Goal: Information Seeking & Learning: Learn about a topic

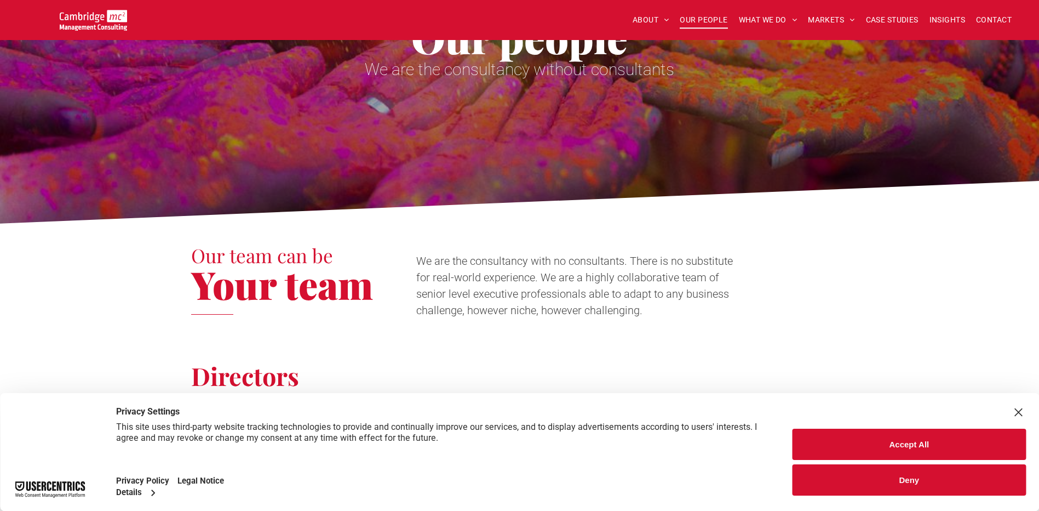
scroll to position [43, 0]
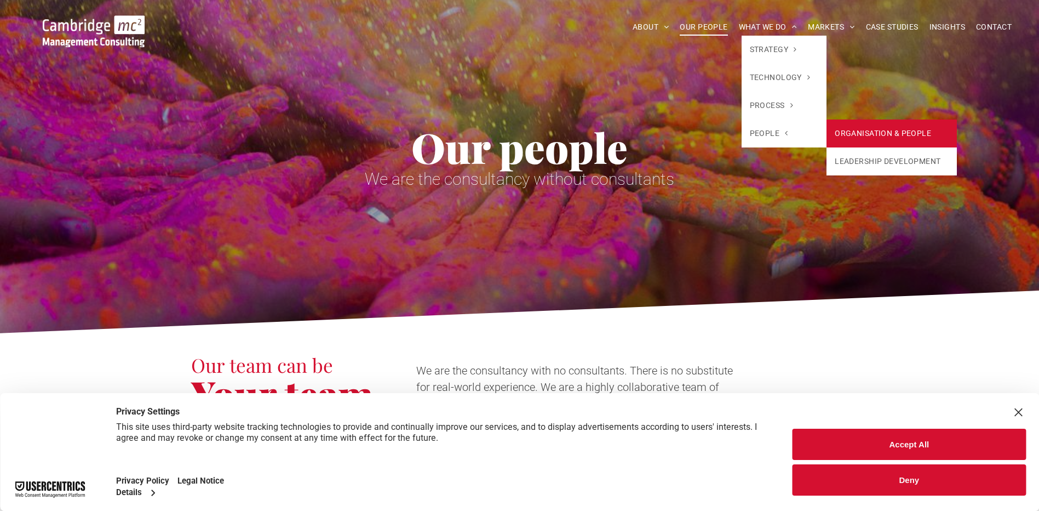
click at [852, 133] on link "ORGANISATION & PEOPLE" at bounding box center [892, 133] width 130 height 28
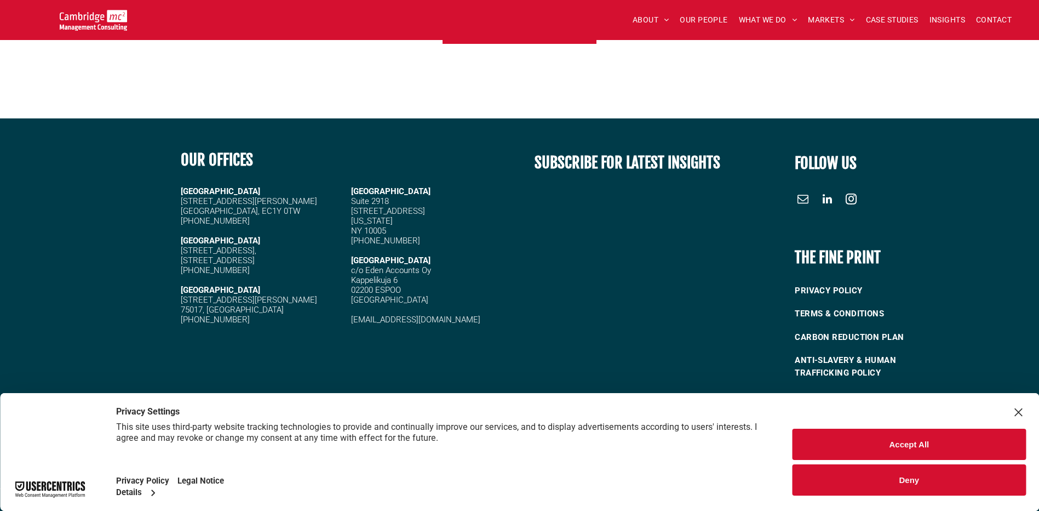
scroll to position [2447, 0]
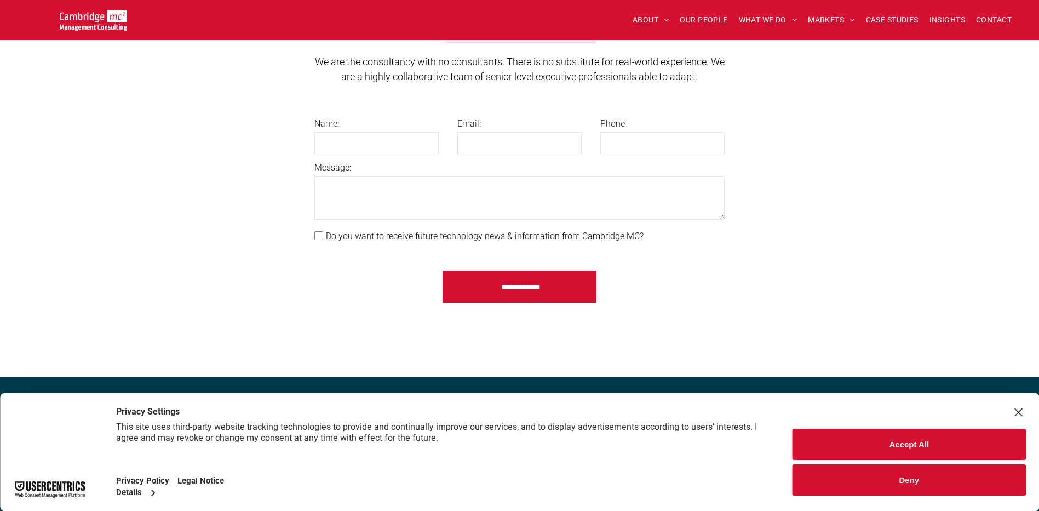
click at [890, 479] on button "Deny" at bounding box center [909, 479] width 233 height 31
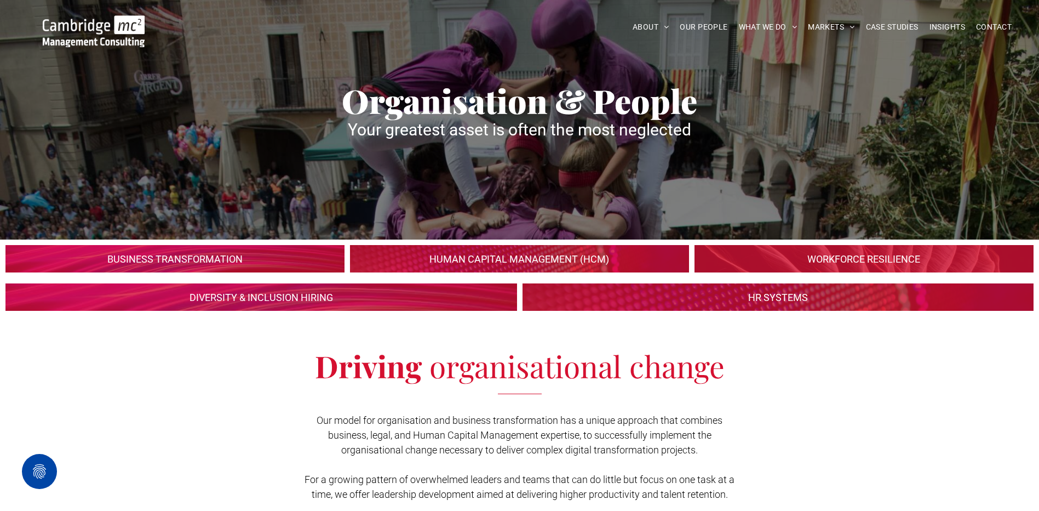
scroll to position [0, 0]
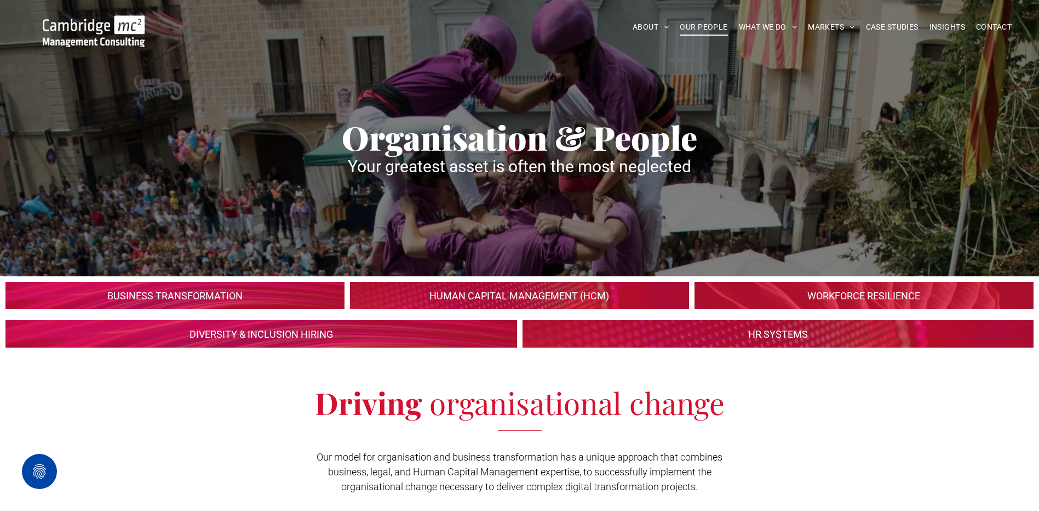
click at [716, 26] on span "OUR PEOPLE" at bounding box center [704, 27] width 48 height 17
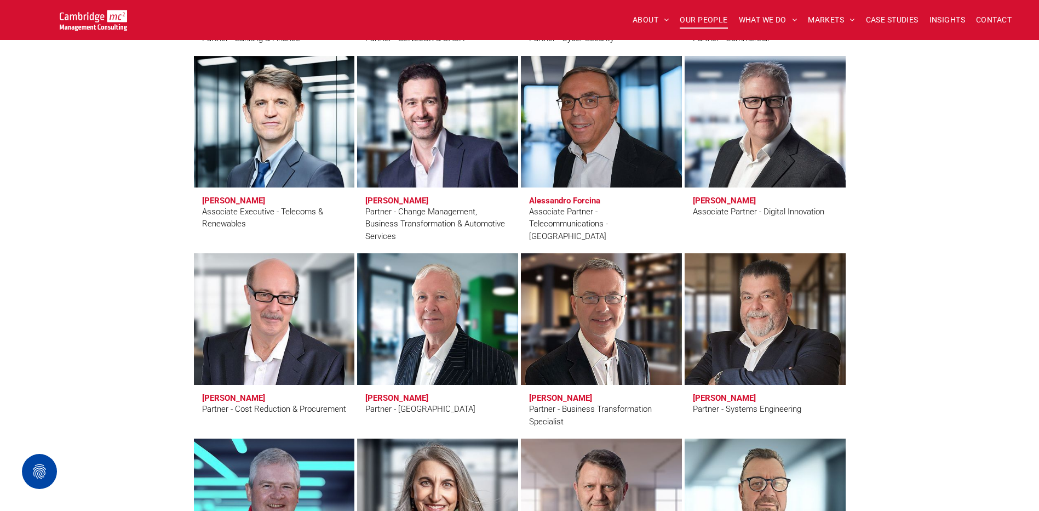
scroll to position [2410, 0]
